Goal: Task Accomplishment & Management: Complete application form

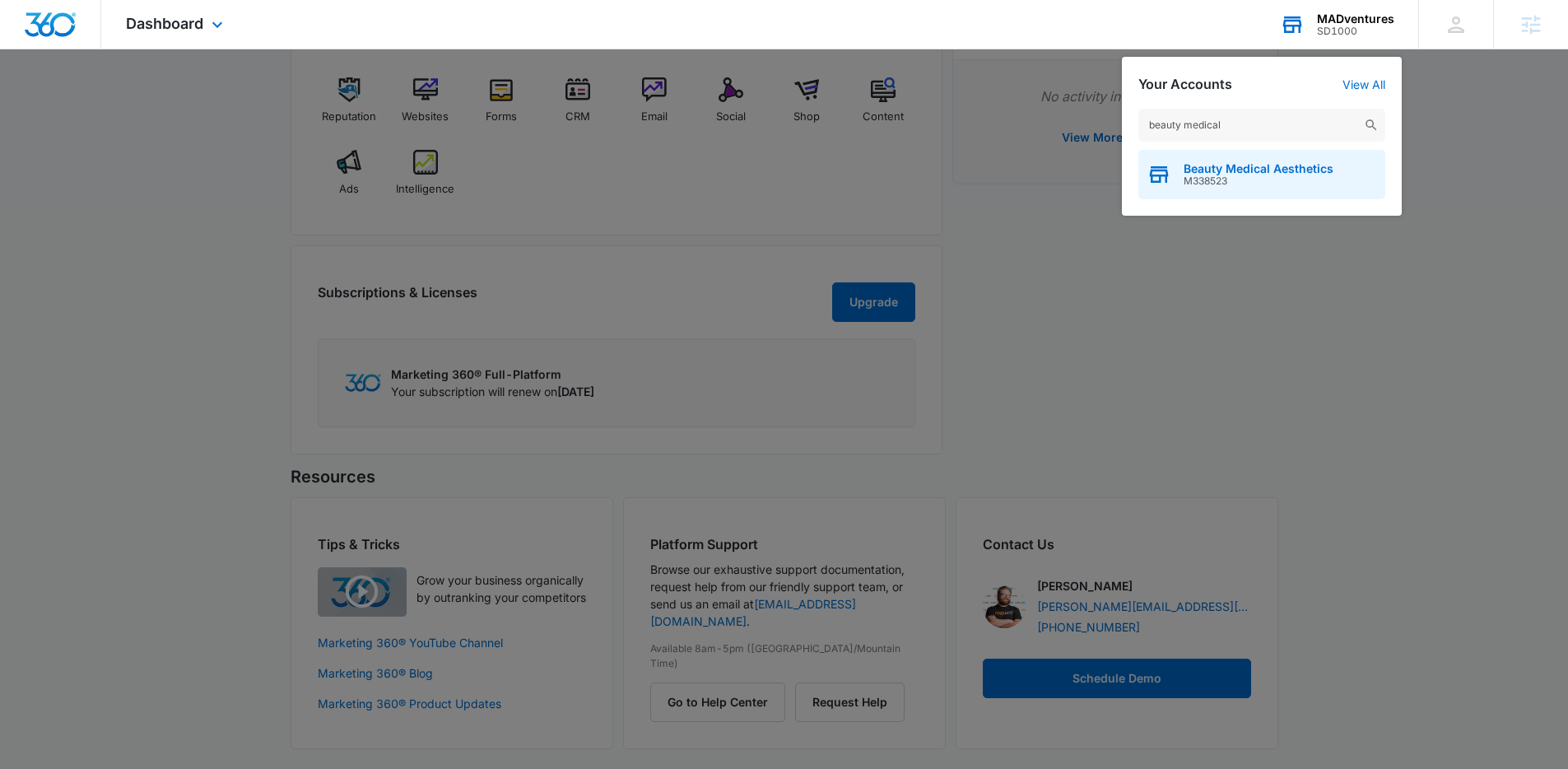
type input "beauty medical"
click at [1249, 175] on span "M338523" at bounding box center [1258, 181] width 150 height 12
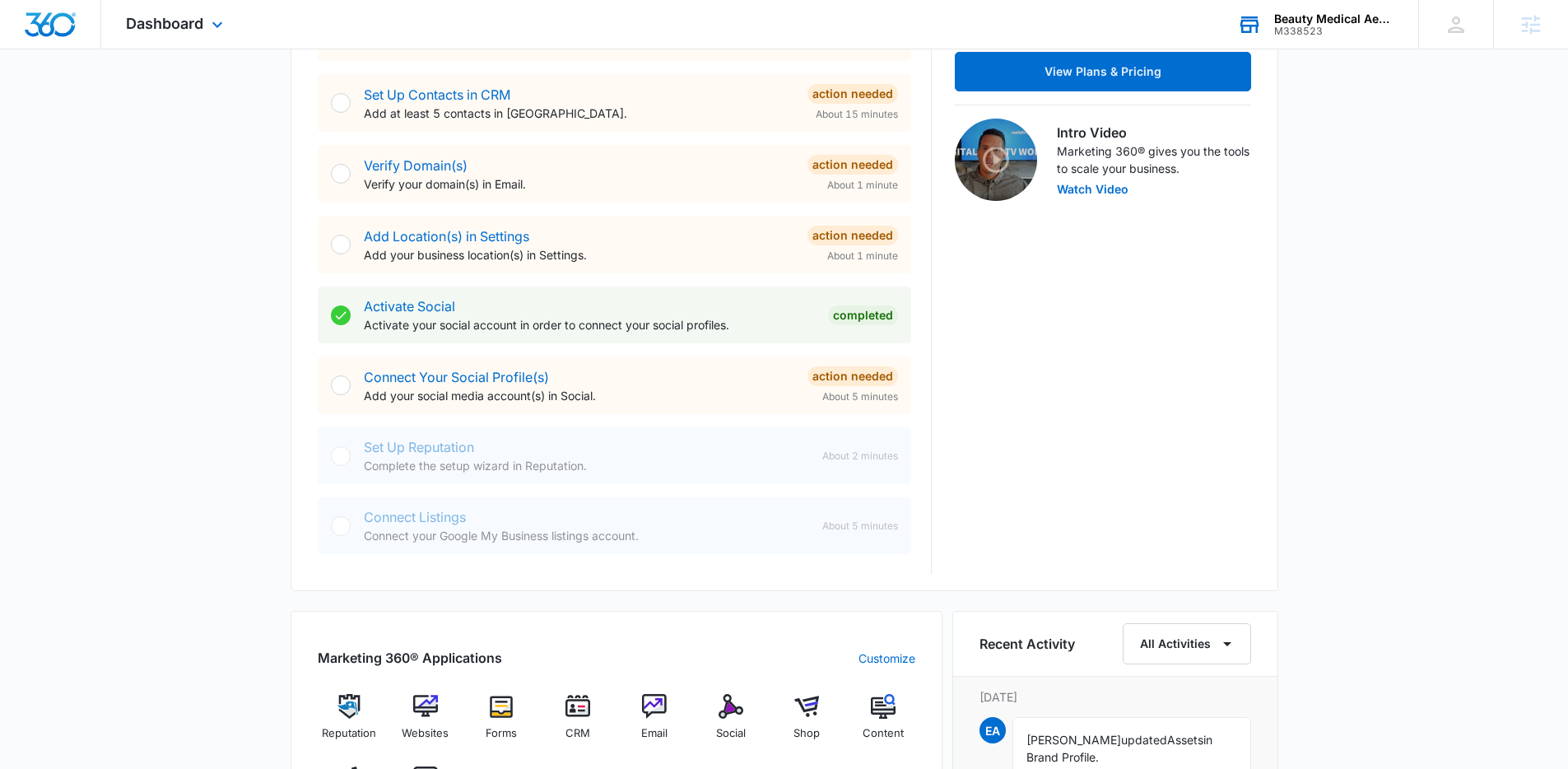
scroll to position [489, 0]
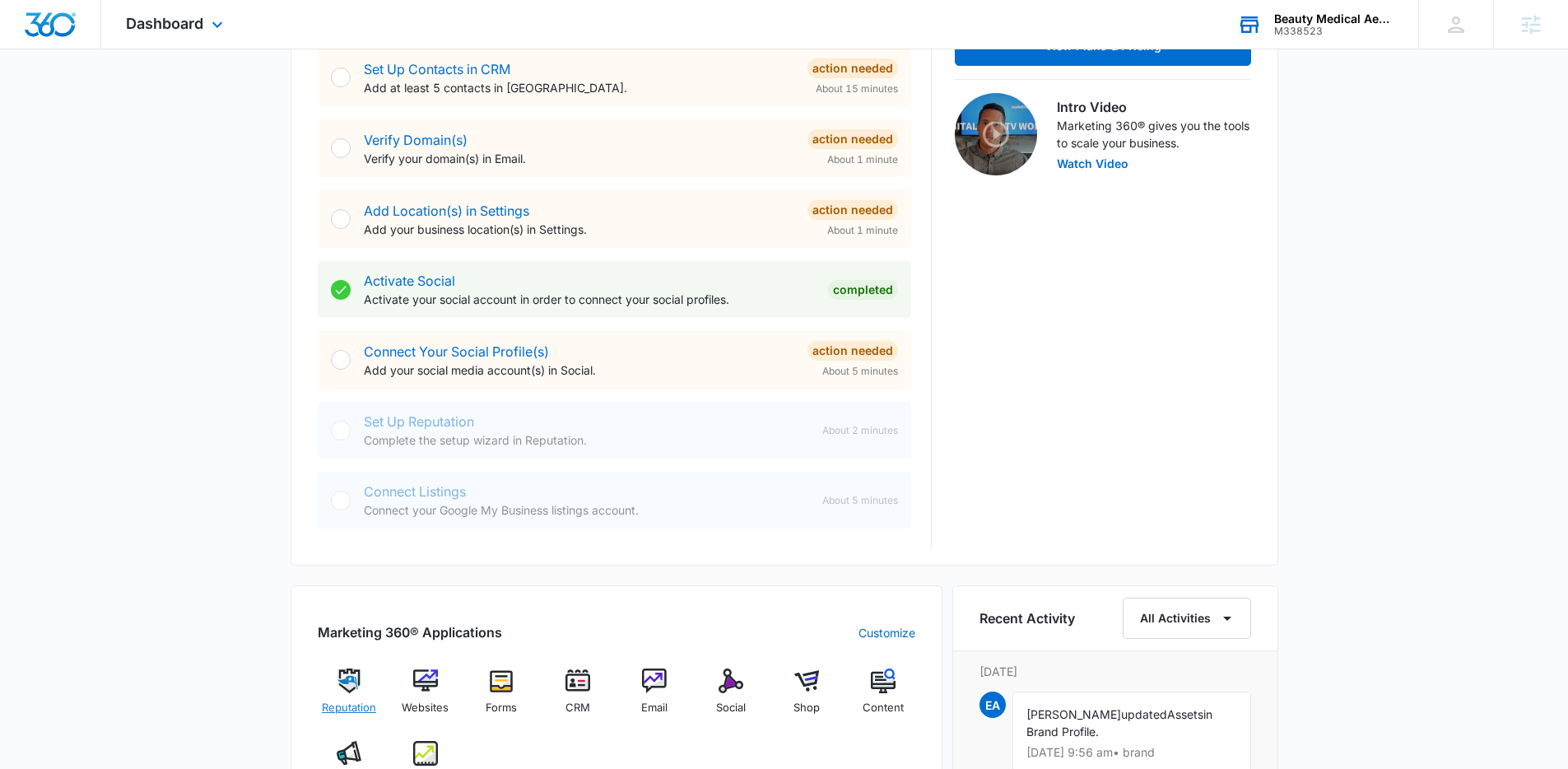
click at [365, 689] on div "Reputation" at bounding box center [350, 697] width 64 height 59
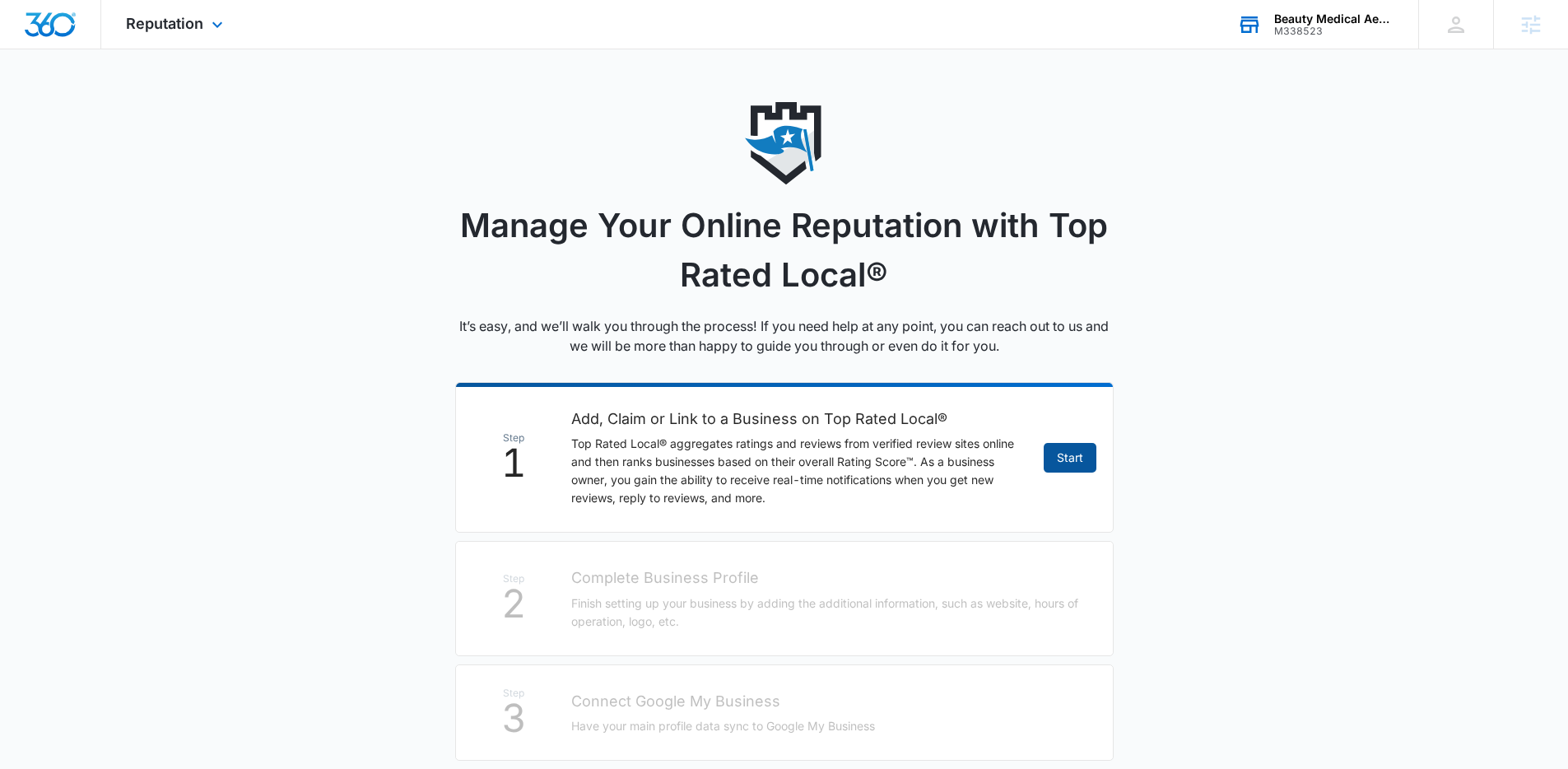
click at [1067, 456] on link "Start" at bounding box center [1070, 458] width 53 height 30
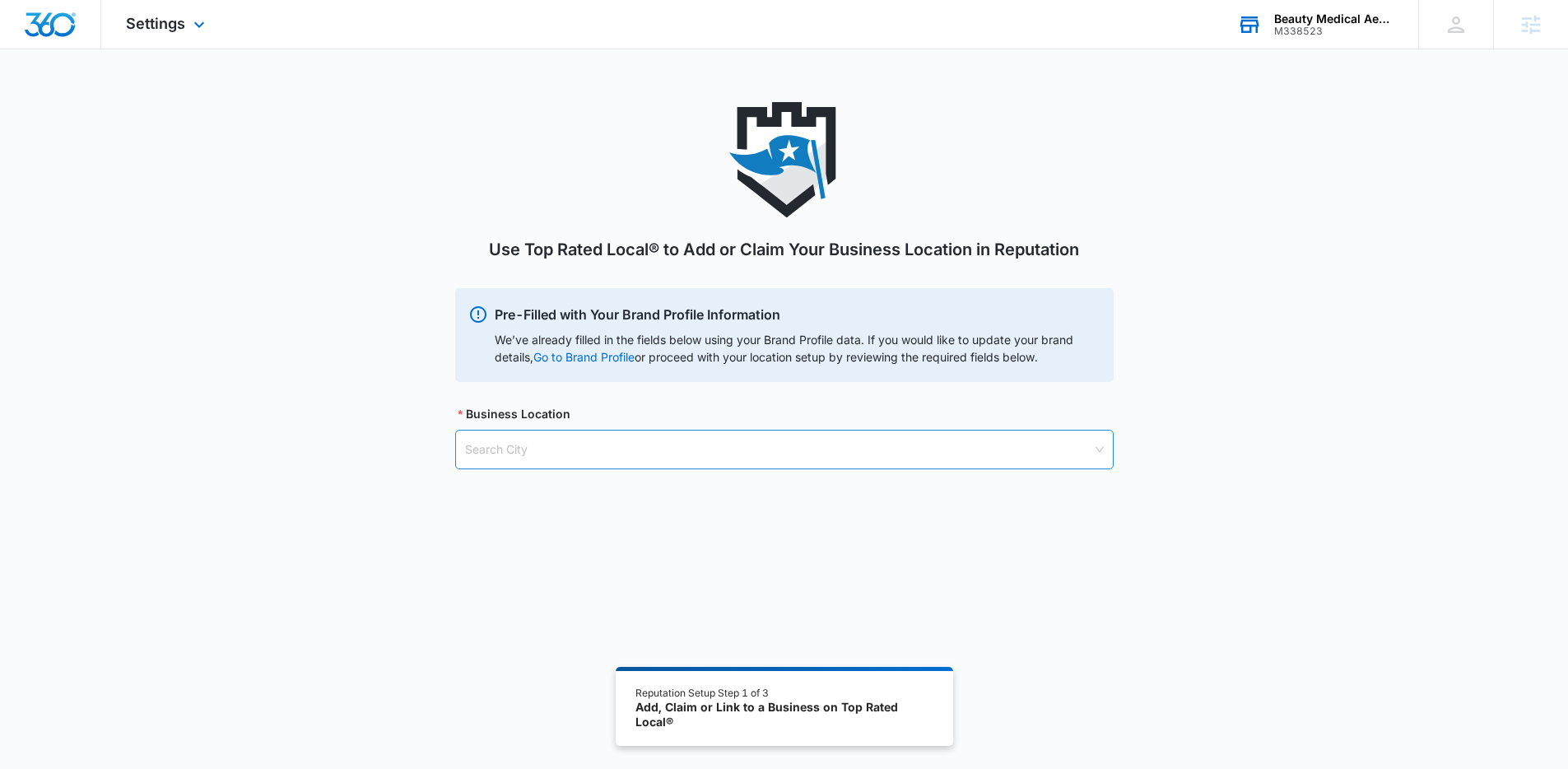
click at [696, 452] on input "search" at bounding box center [778, 449] width 627 height 38
type input "[GEOGRAPHIC_DATA]"
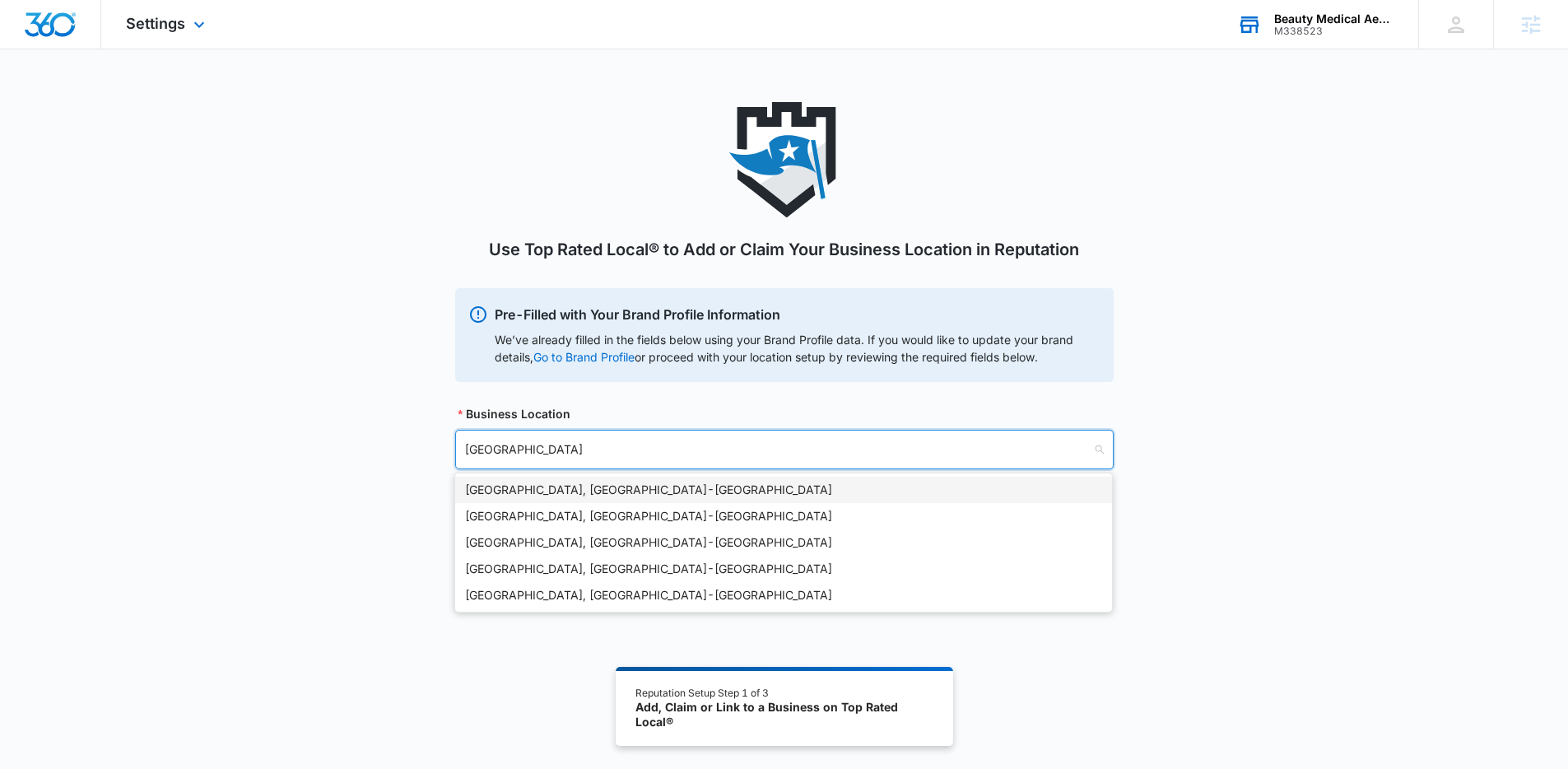
click at [647, 488] on div "[GEOGRAPHIC_DATA], [GEOGRAPHIC_DATA] - [GEOGRAPHIC_DATA]" at bounding box center [784, 489] width 637 height 18
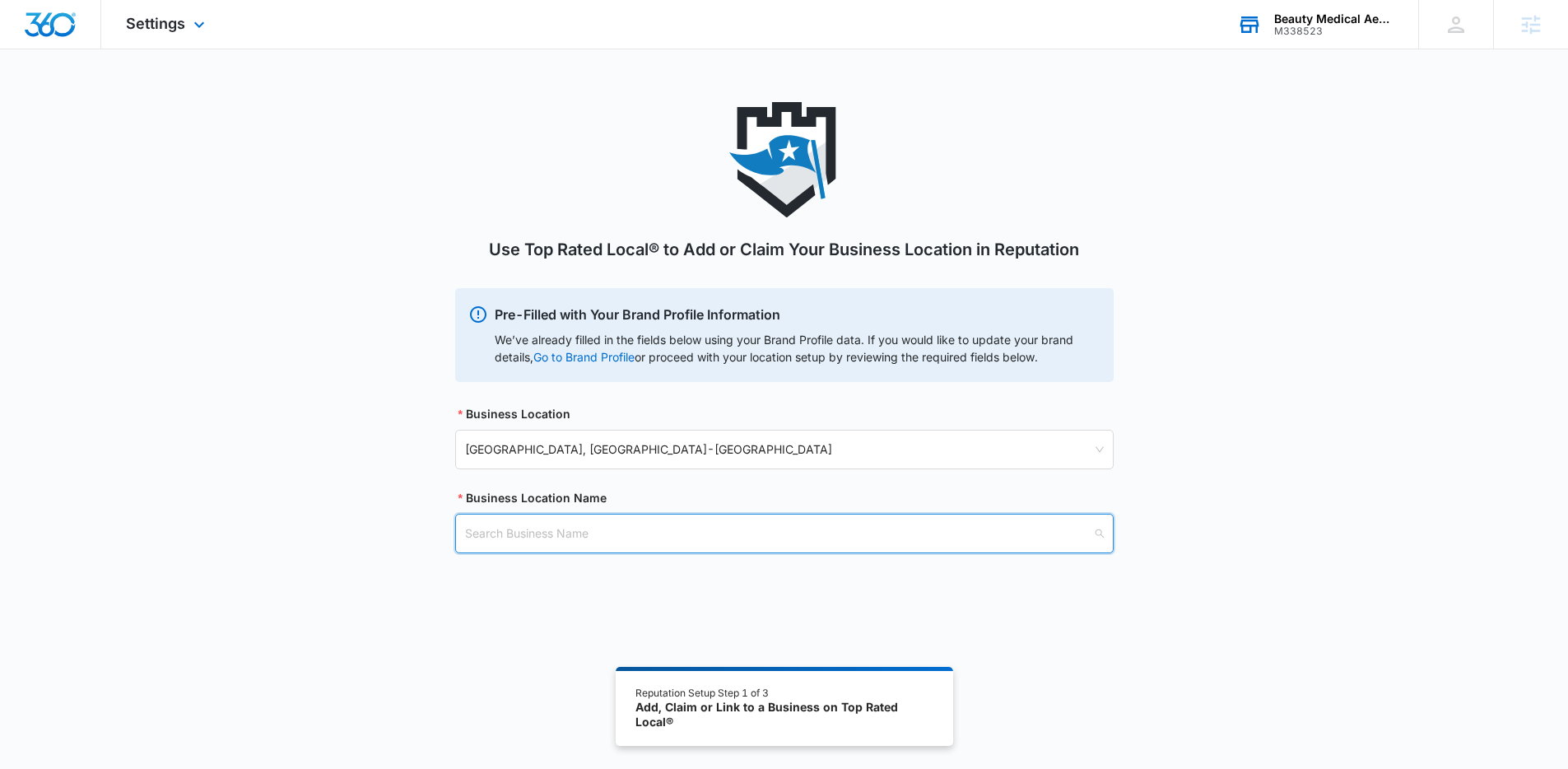
click at [575, 539] on input "search" at bounding box center [778, 534] width 627 height 38
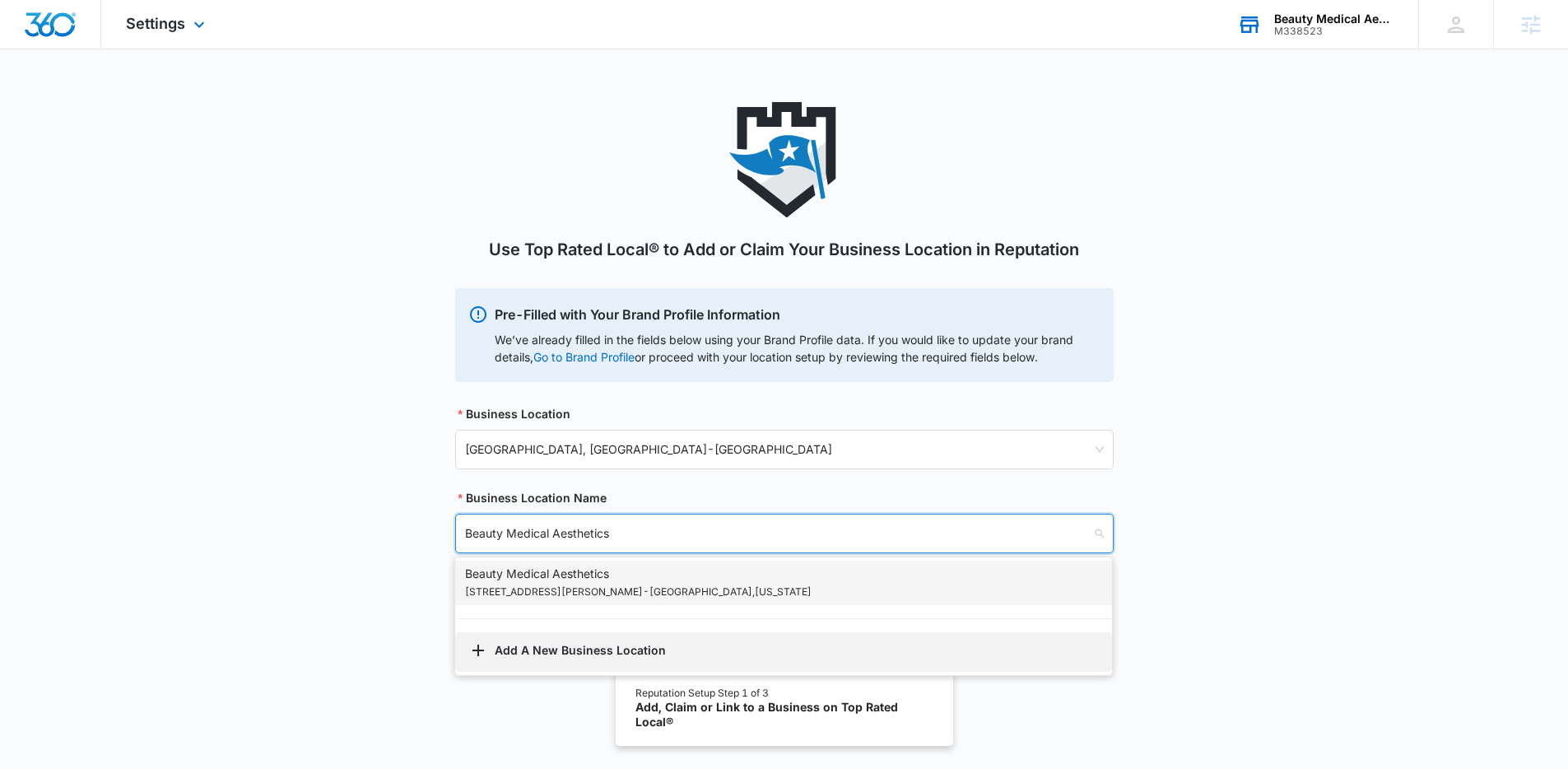
type input "Beauty Medical Aesthetics"
click at [615, 658] on button "Add A New Business Location" at bounding box center [783, 652] width 656 height 40
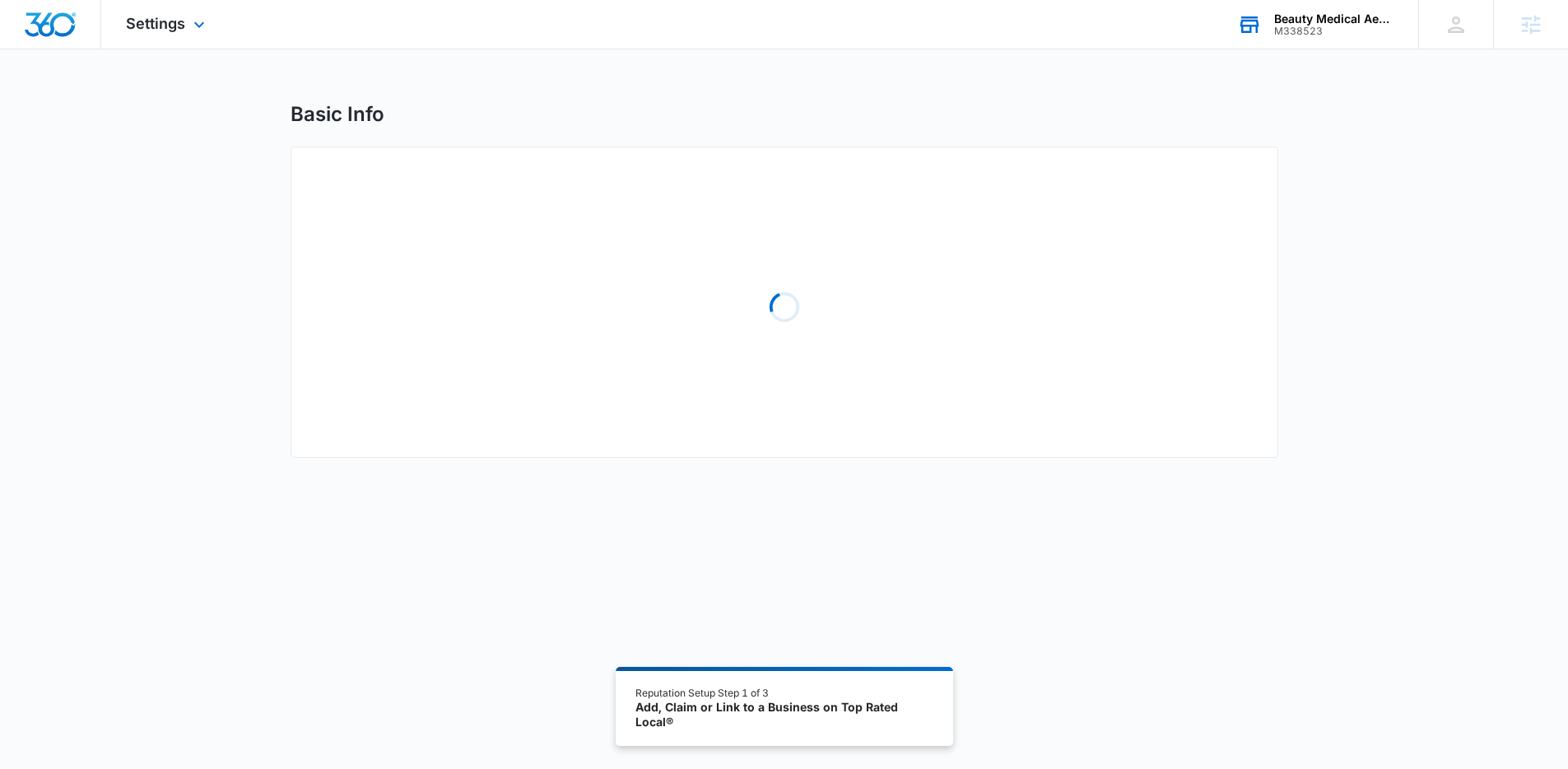
select select "[US_STATE]"
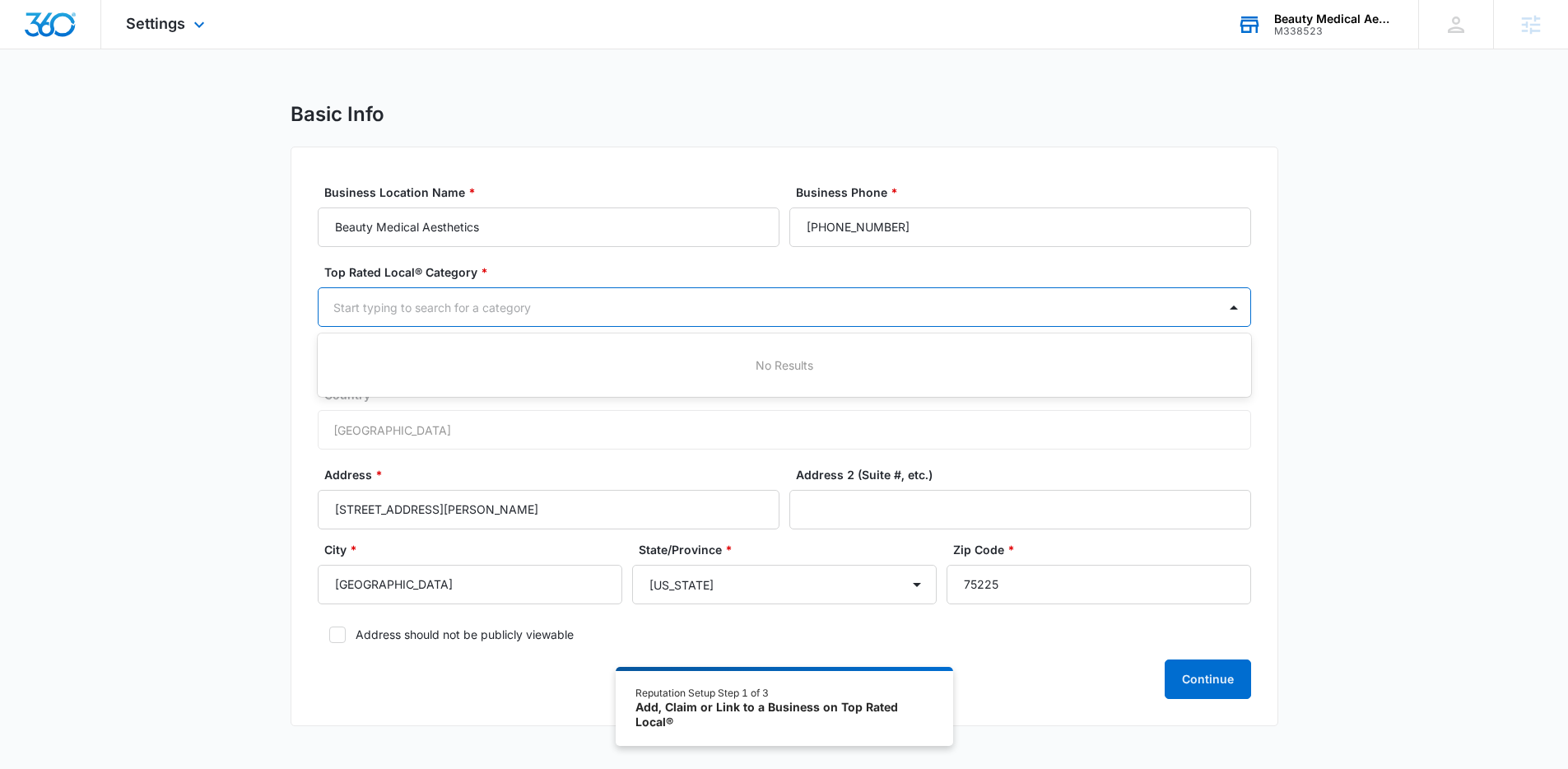
click at [707, 310] on div at bounding box center [764, 307] width 863 height 21
type input "med"
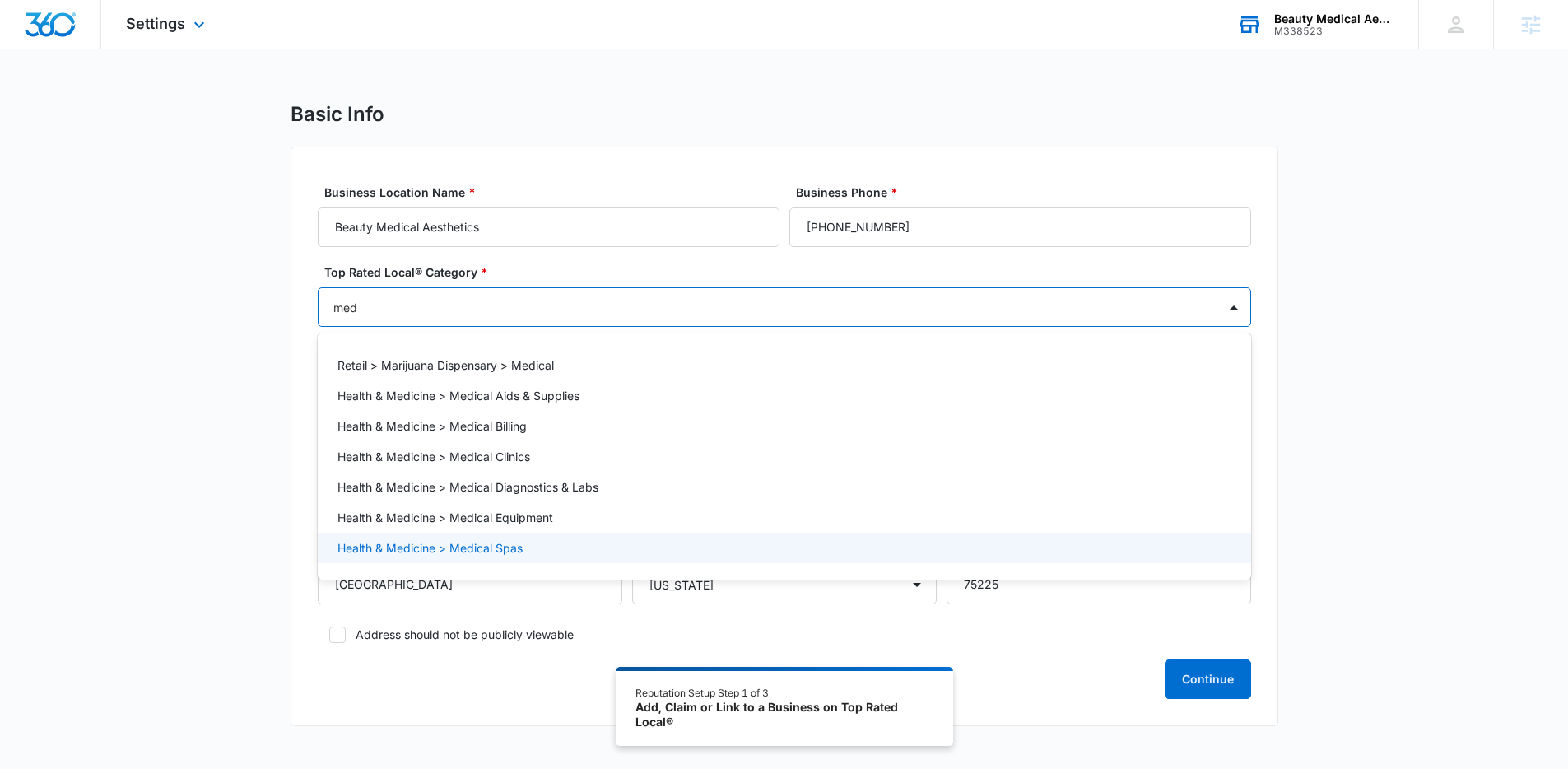
click at [665, 541] on div "Health & Medicine > Medical Spas" at bounding box center [783, 547] width 891 height 17
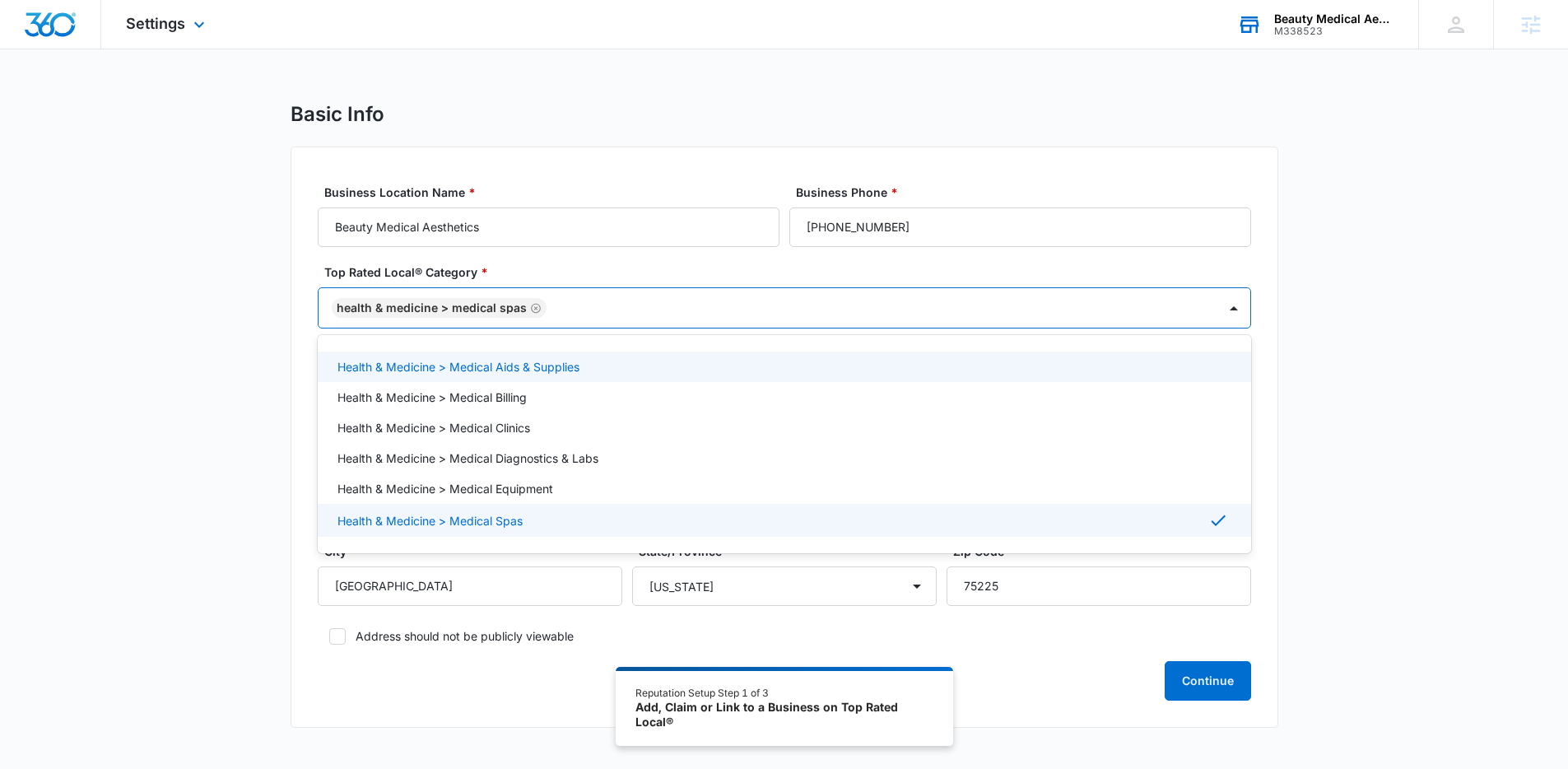
click at [1366, 354] on div "Basic Info Business Location Name * Beauty Medical Aesthetics Business Phone * …" at bounding box center [784, 424] width 1568 height 646
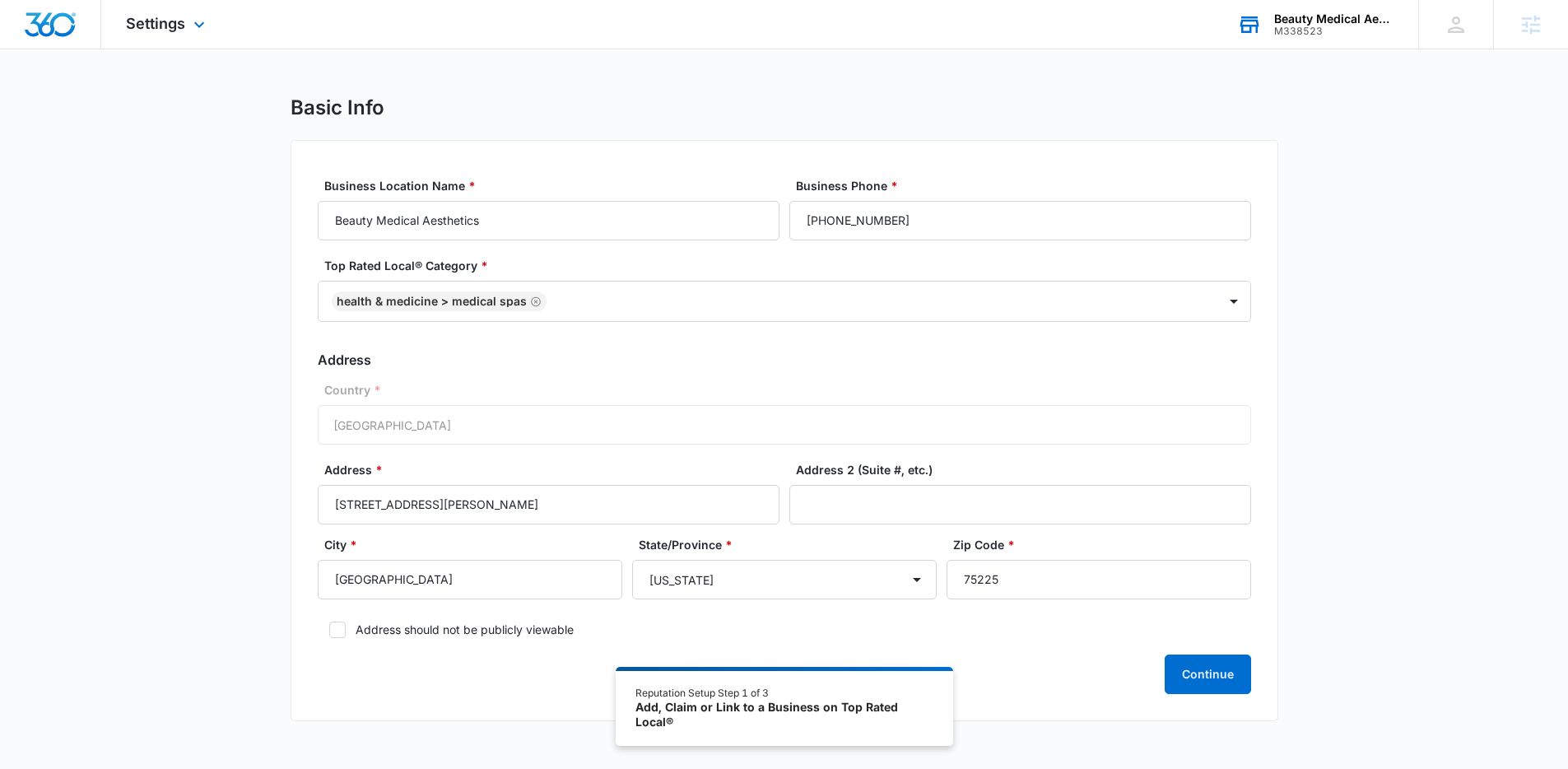
scroll to position [14, 0]
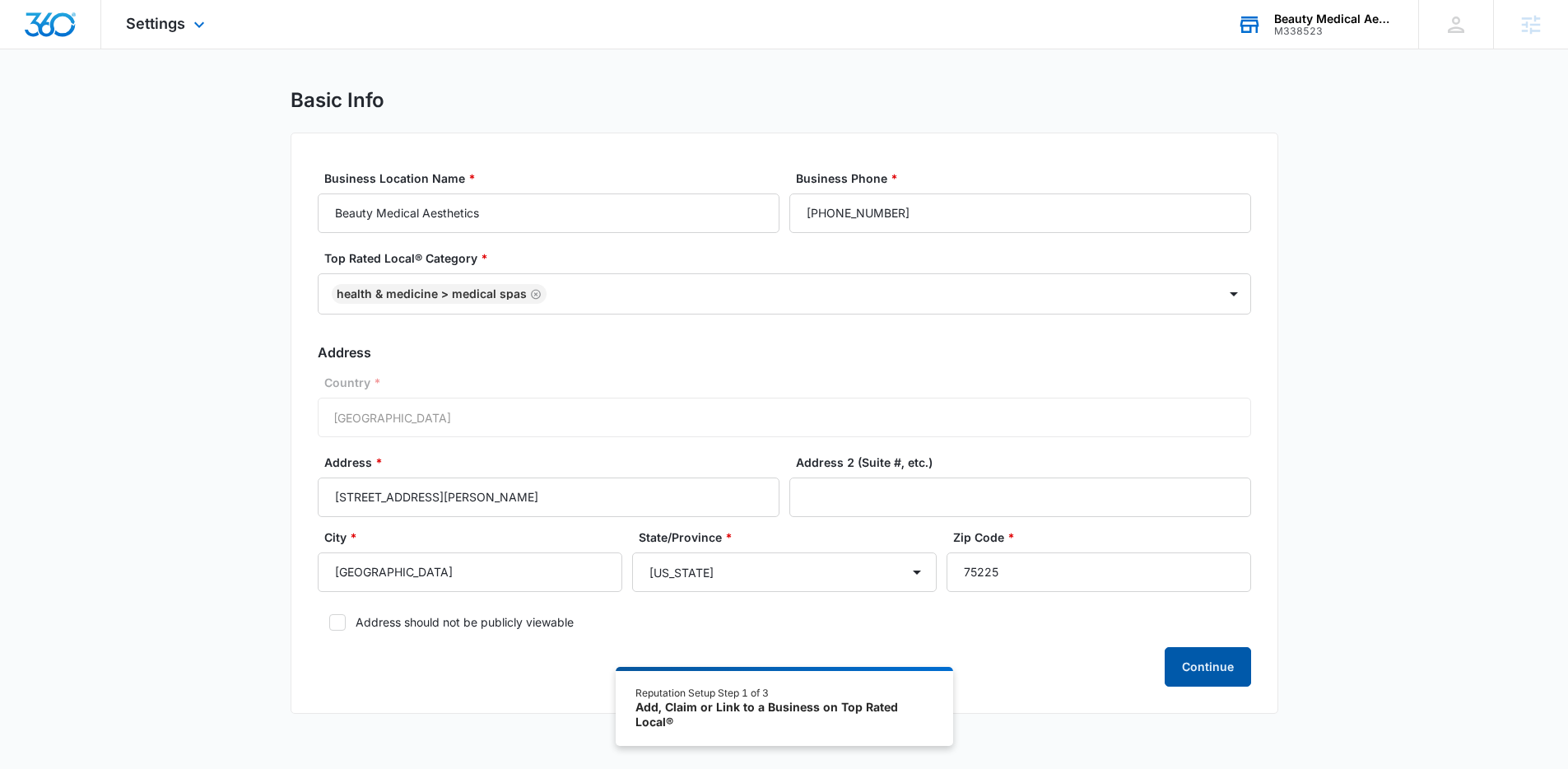
click at [1195, 658] on button "Continue" at bounding box center [1208, 667] width 86 height 40
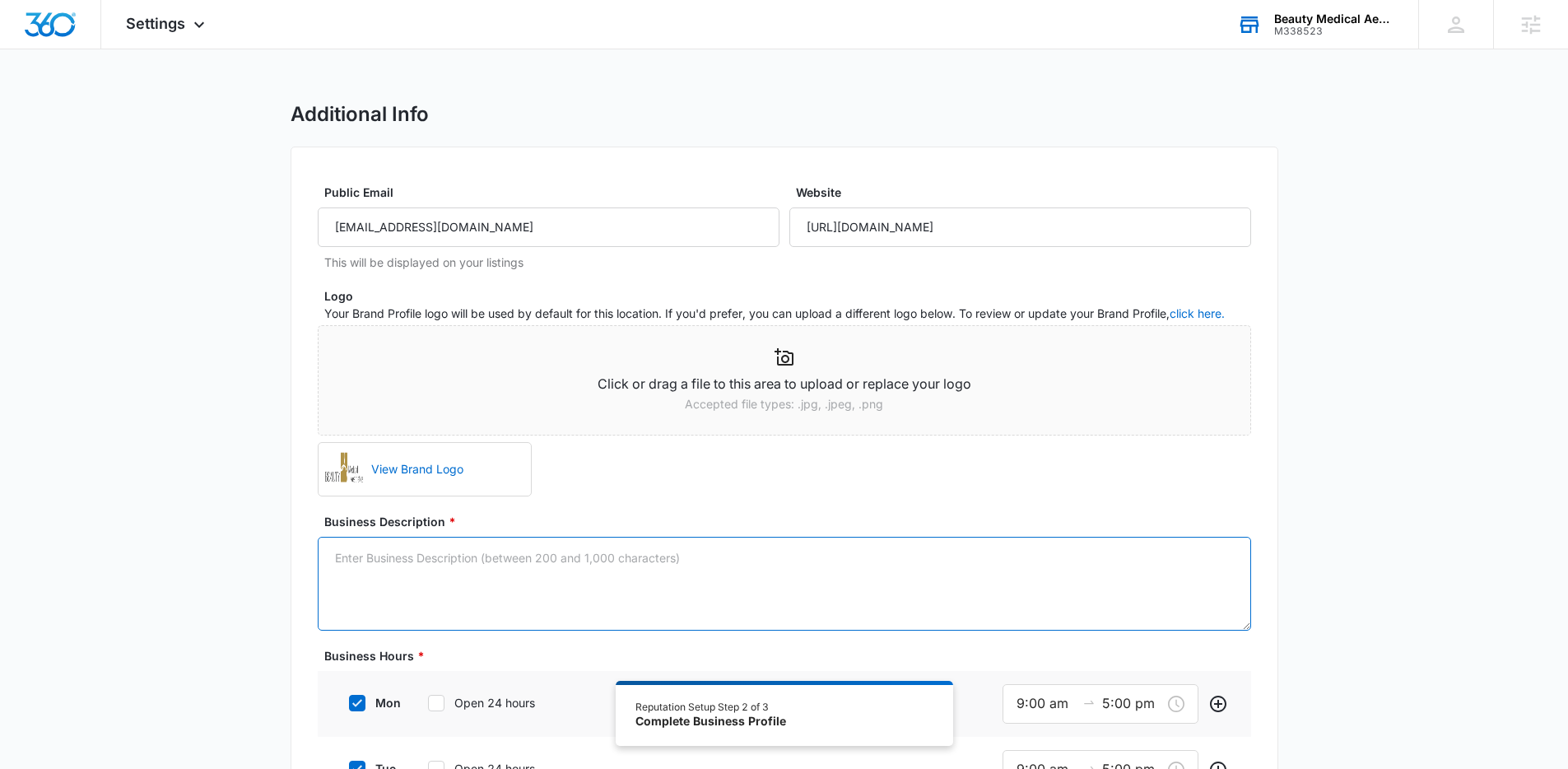
click at [389, 557] on textarea "Business Description *" at bounding box center [784, 583] width 933 height 94
paste textarea "We deliver exceptional patient results by applying medical aesthetics combined …"
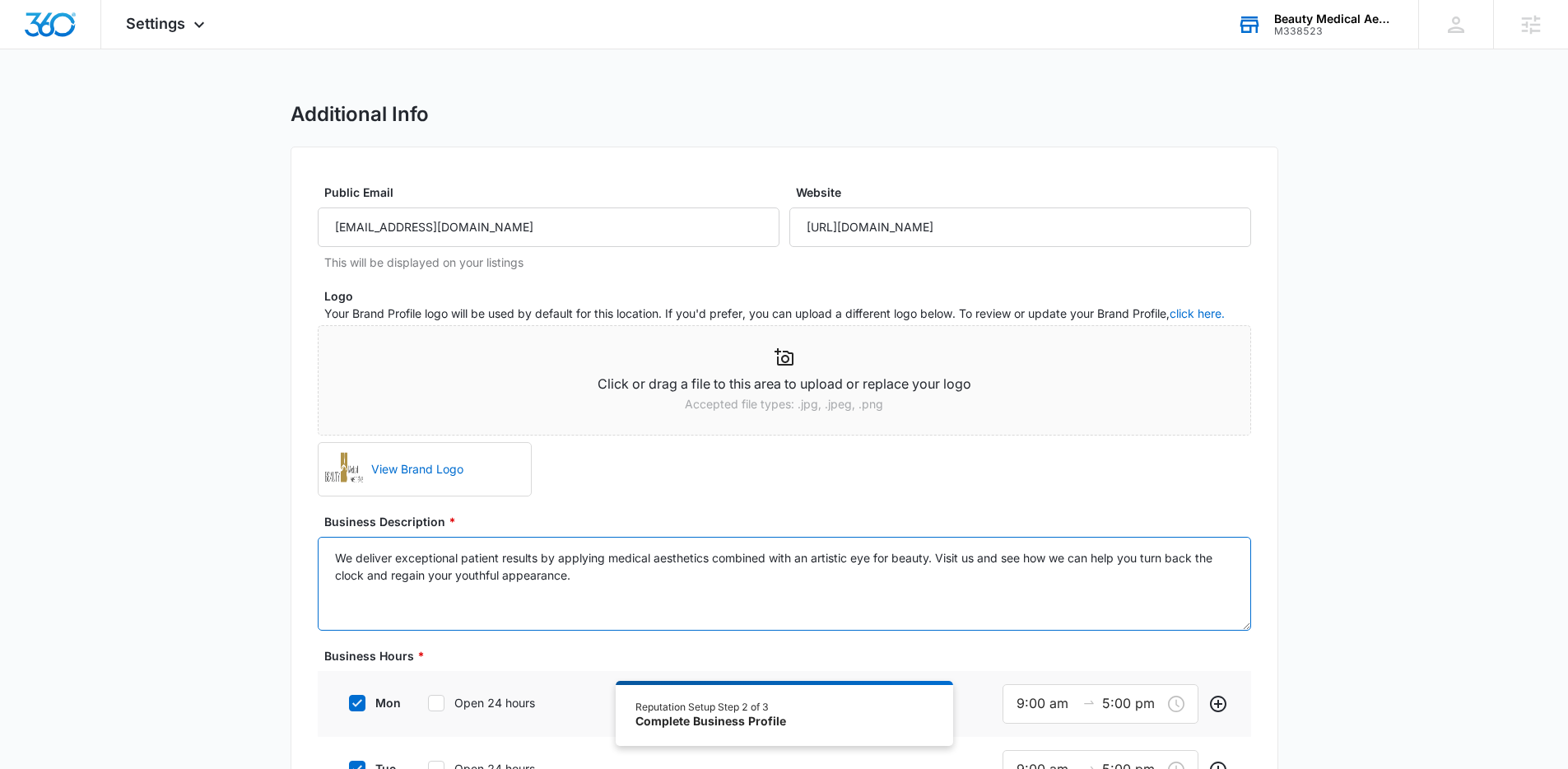
paste textarea "[PERSON_NAME] is a dedicated Doctor of Nursing Practice and Board Certified Acu…"
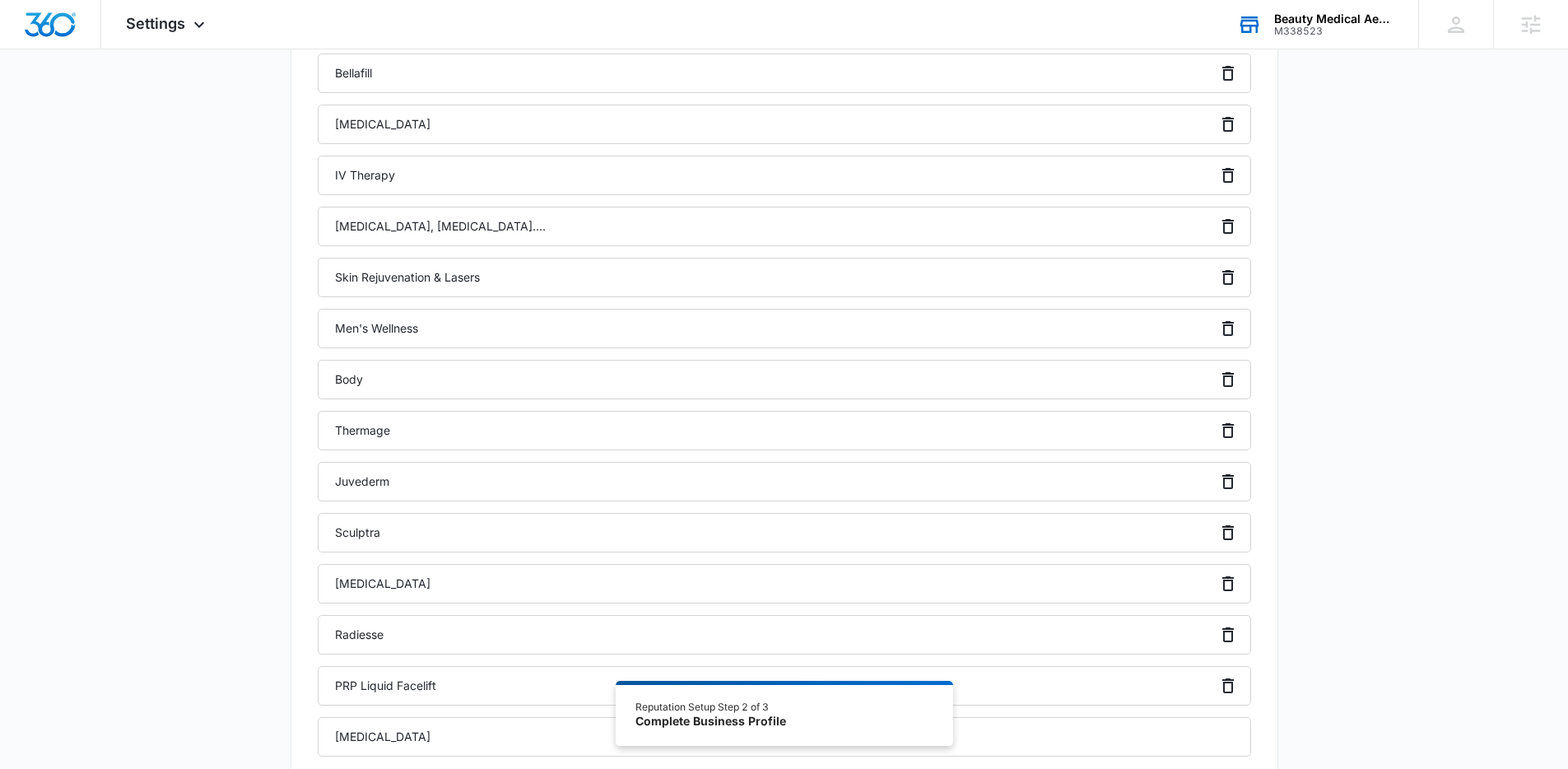
scroll to position [1776, 0]
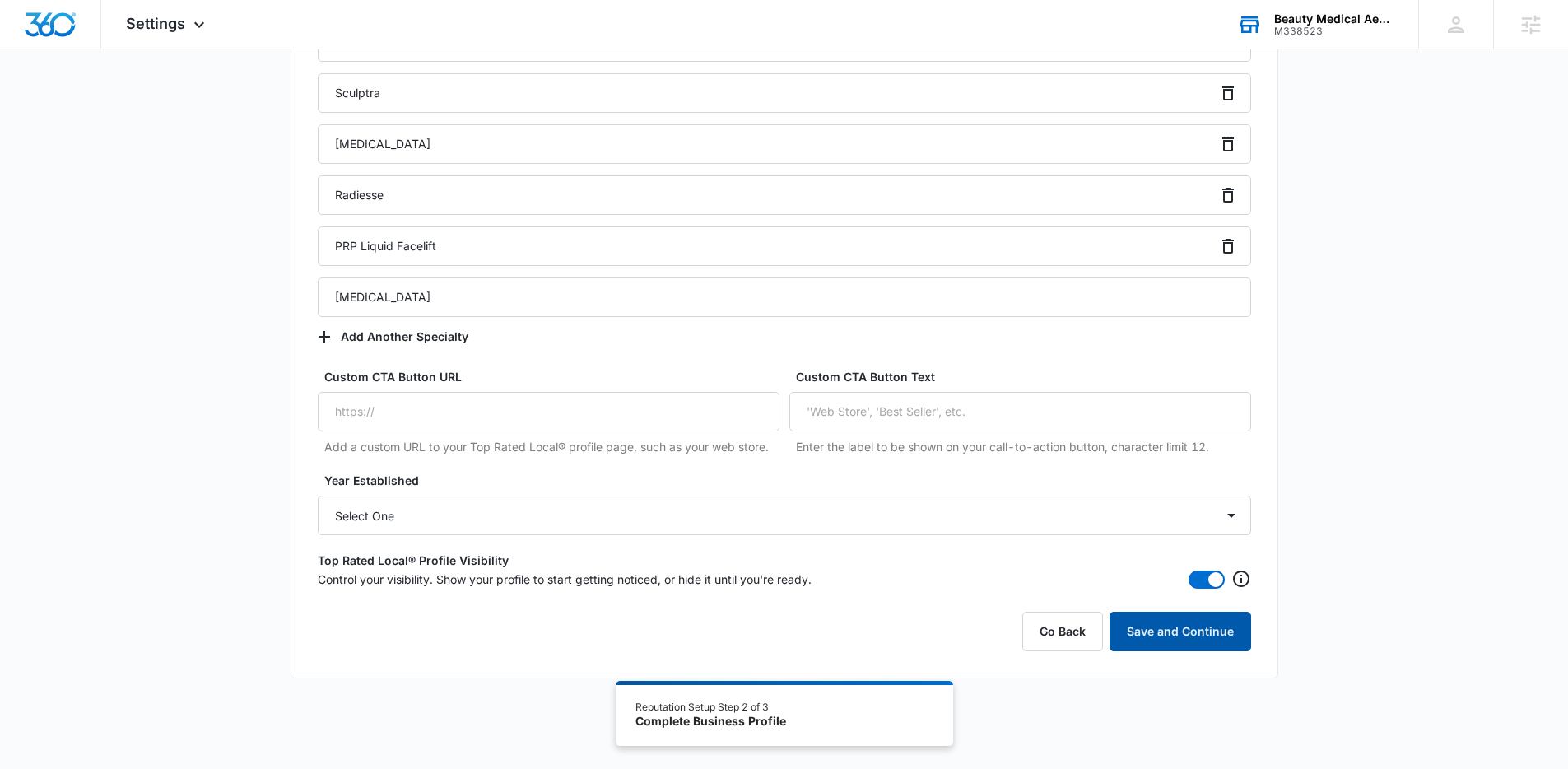
type textarea "We deliver exceptional patient results by applying medical aesthetics combined …"
click at [1184, 621] on button "Save and Continue" at bounding box center [1180, 632] width 142 height 40
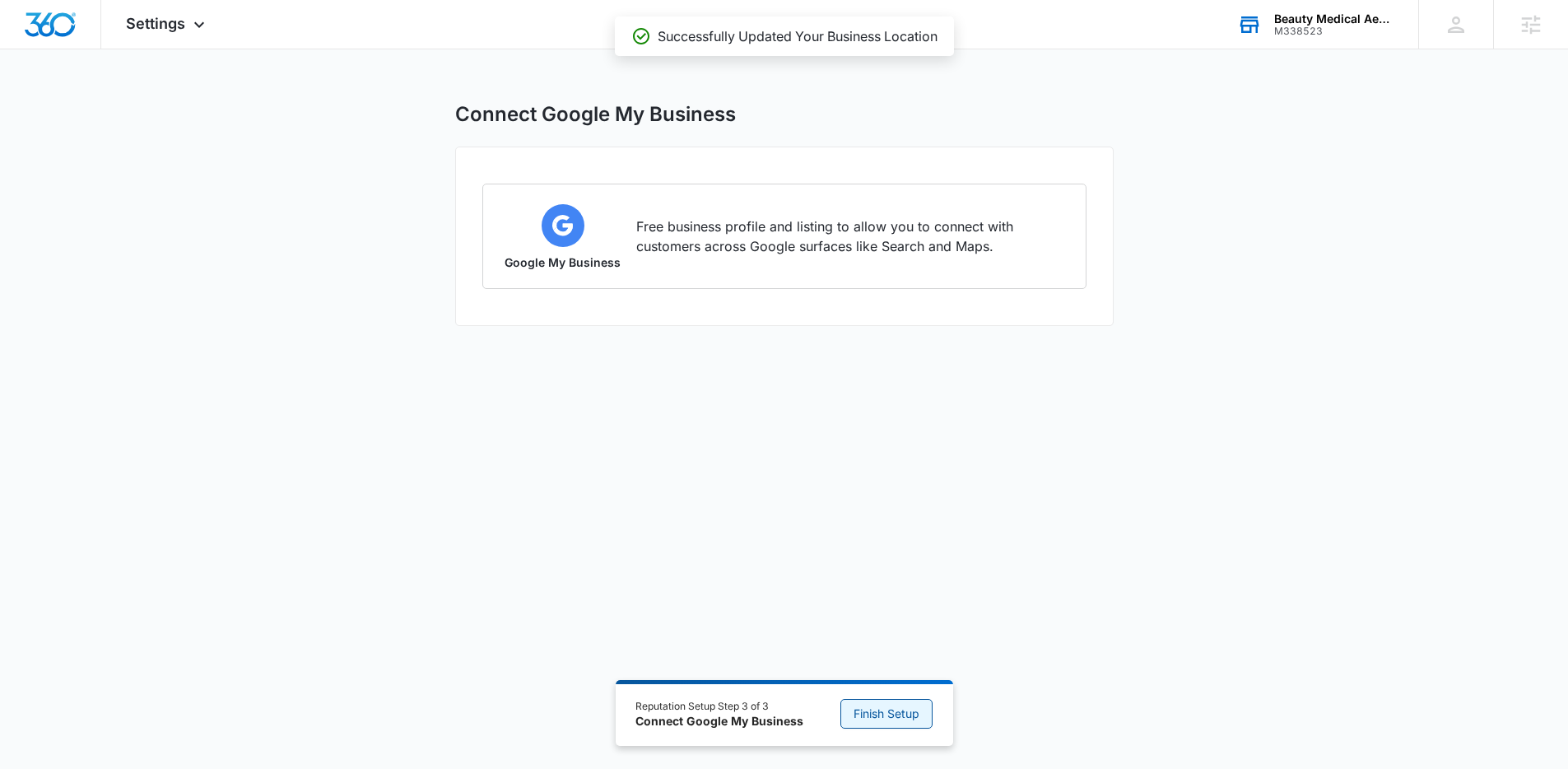
click at [866, 710] on span "Finish Setup" at bounding box center [886, 714] width 66 height 18
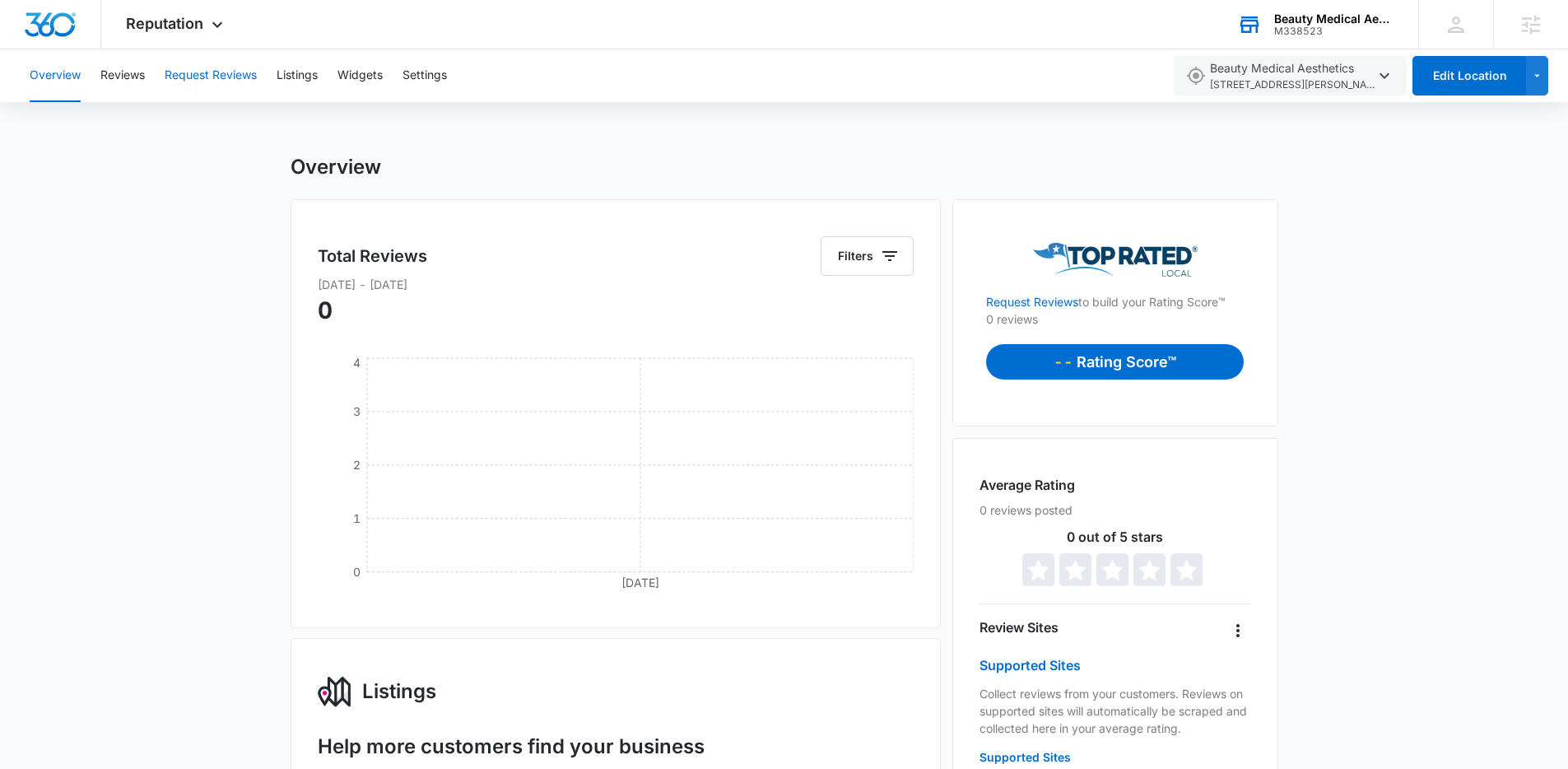
click at [224, 74] on button "Request Reviews" at bounding box center [211, 75] width 93 height 53
